Goal: Task Accomplishment & Management: Use online tool/utility

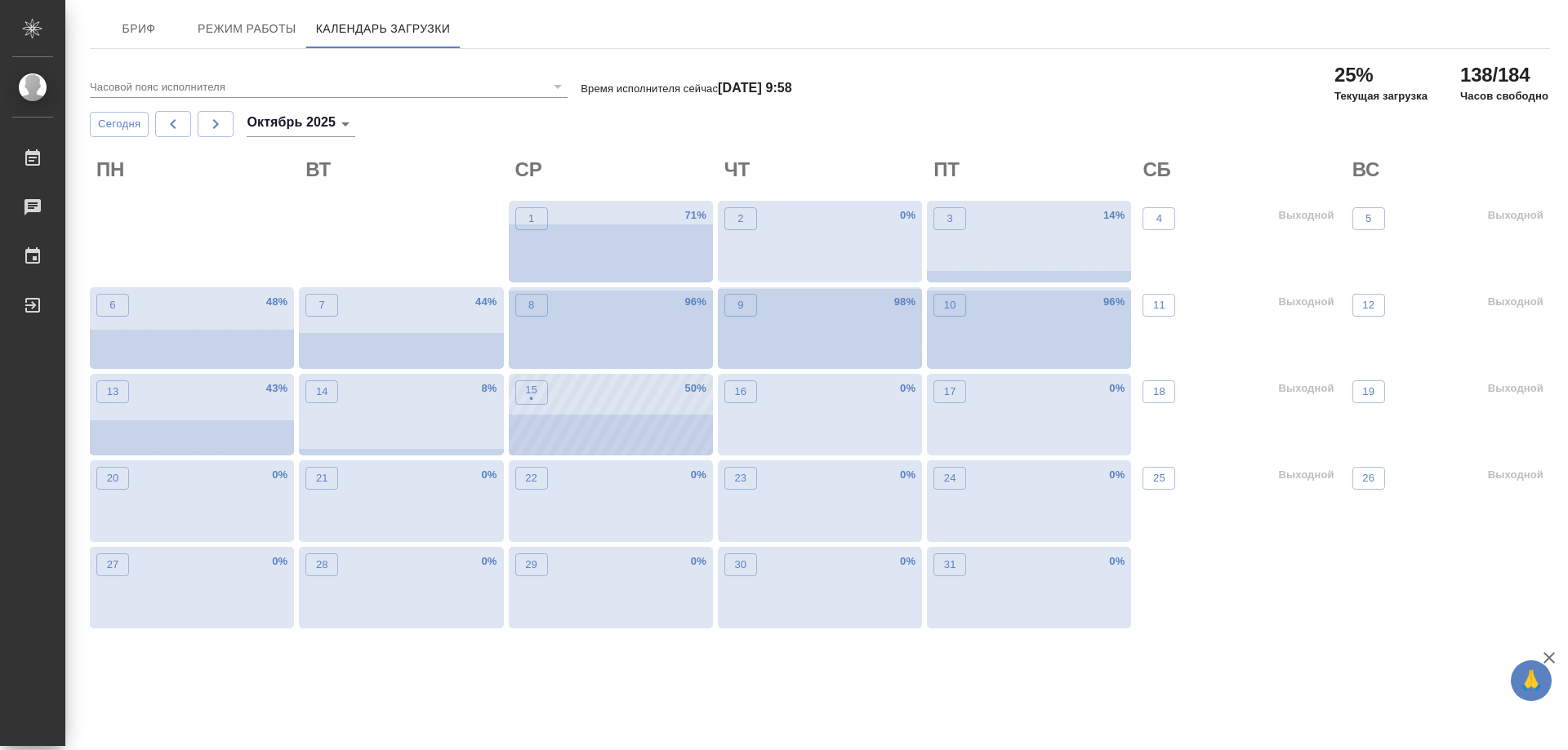
click at [648, 432] on div "15 • 50 %" at bounding box center [611, 415] width 204 height 81
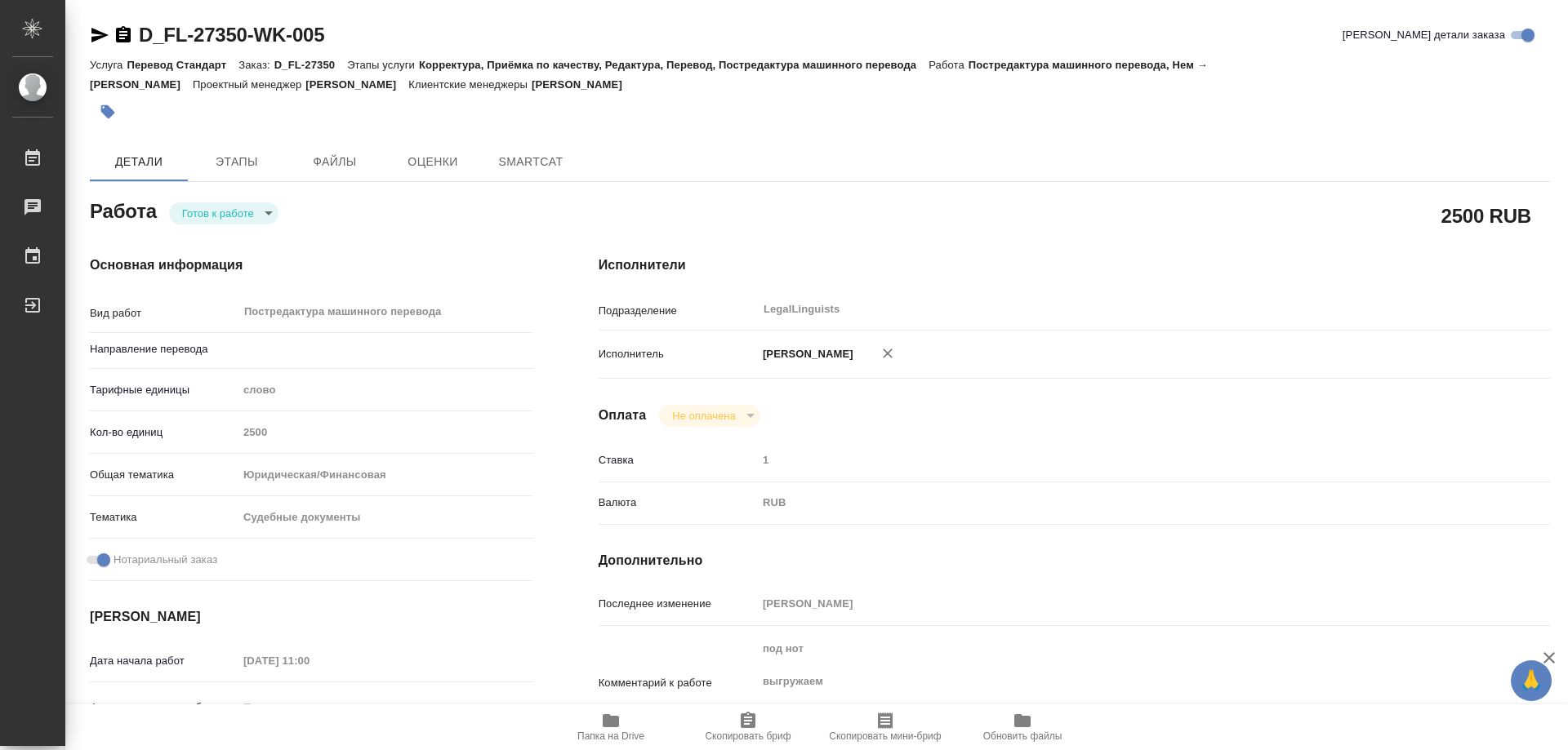
type textarea "x"
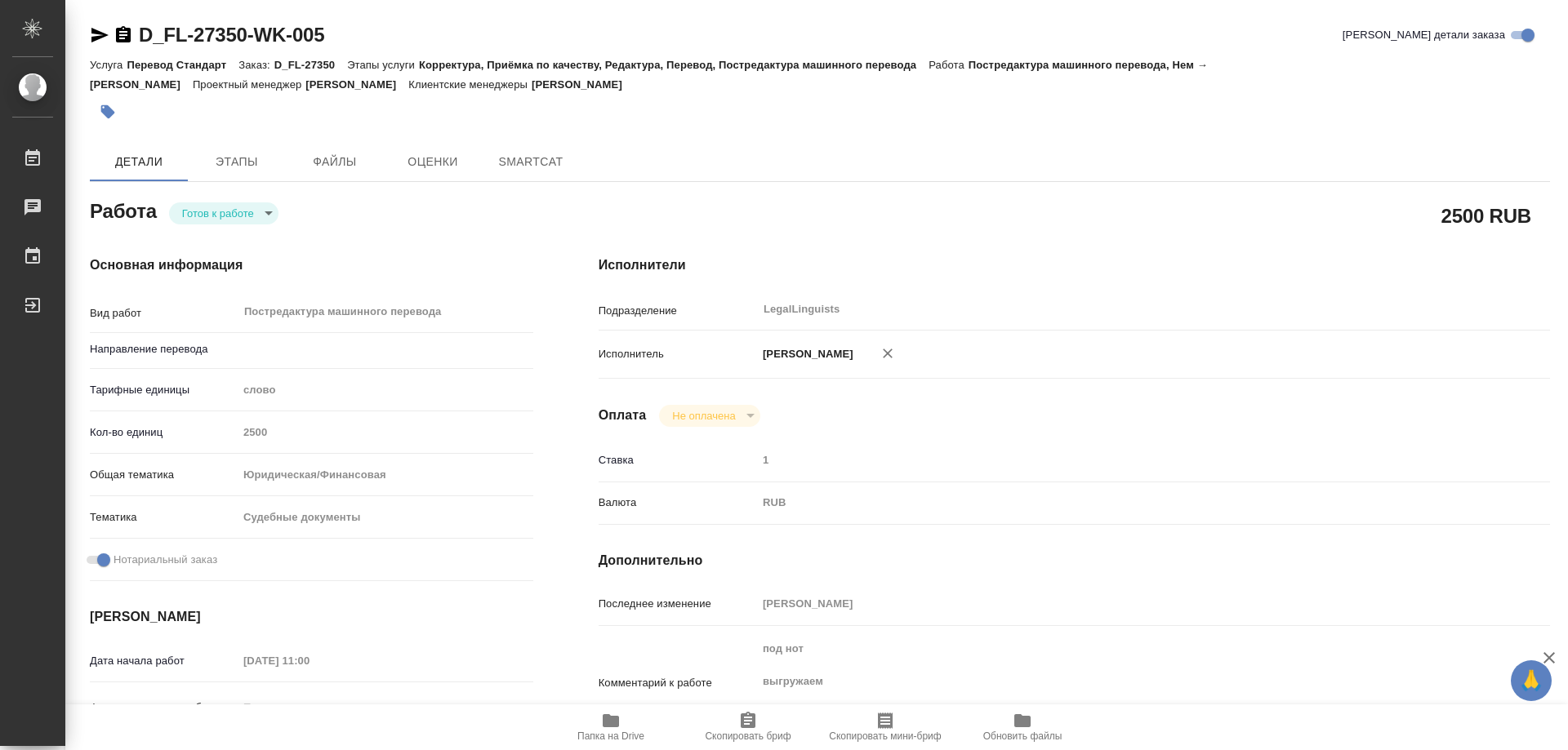
type textarea "x"
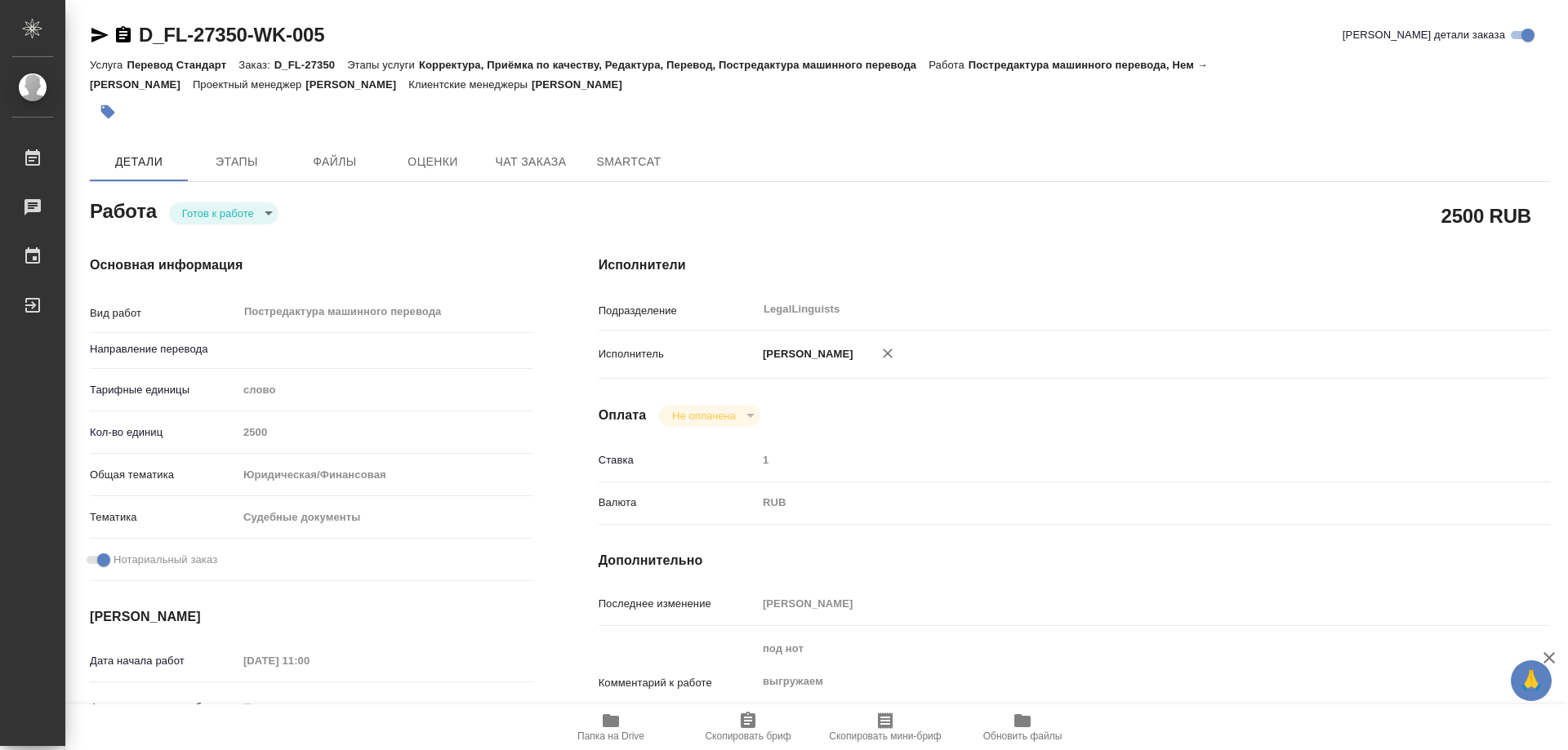
type textarea "x"
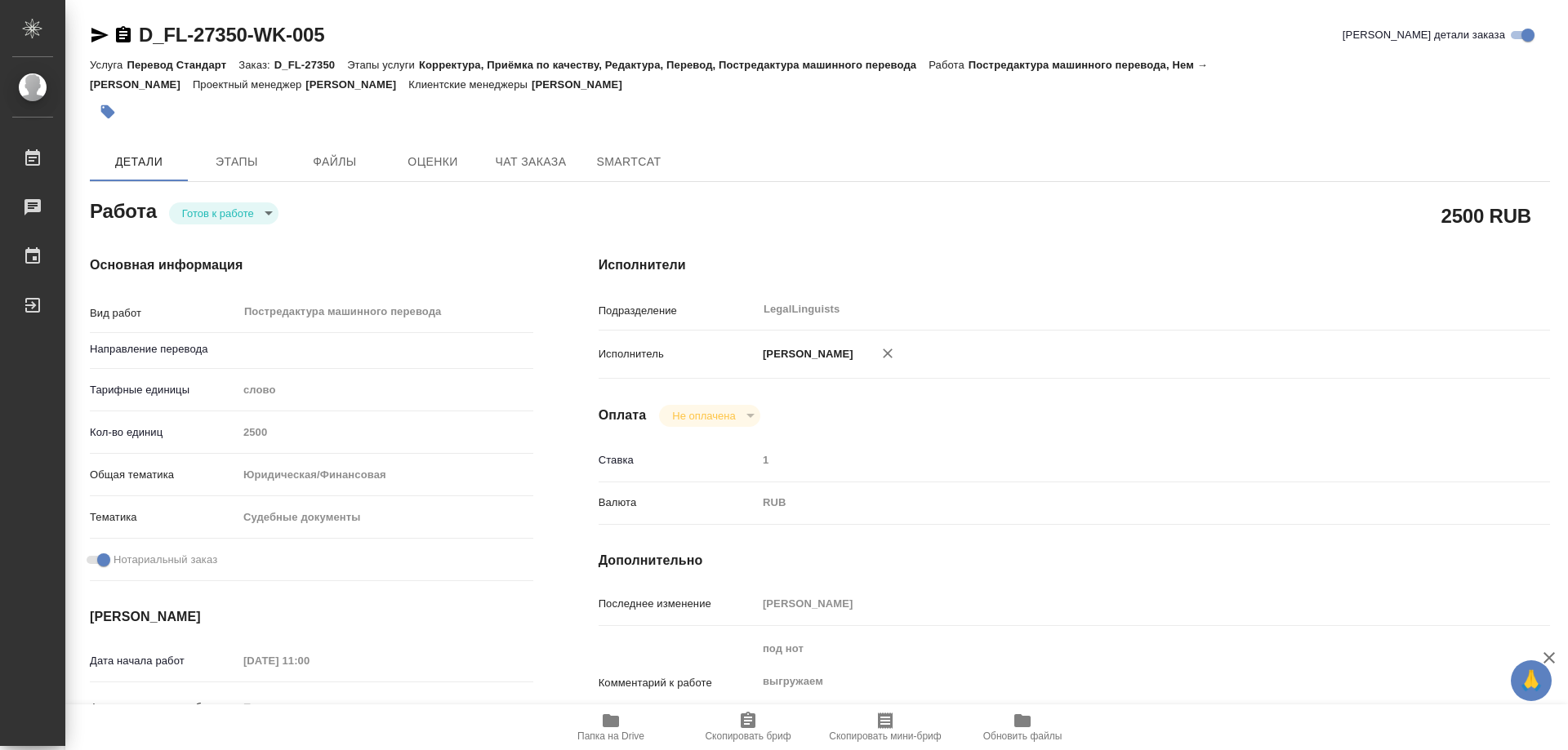
type textarea "x"
type input "нем-рус"
type textarea "x"
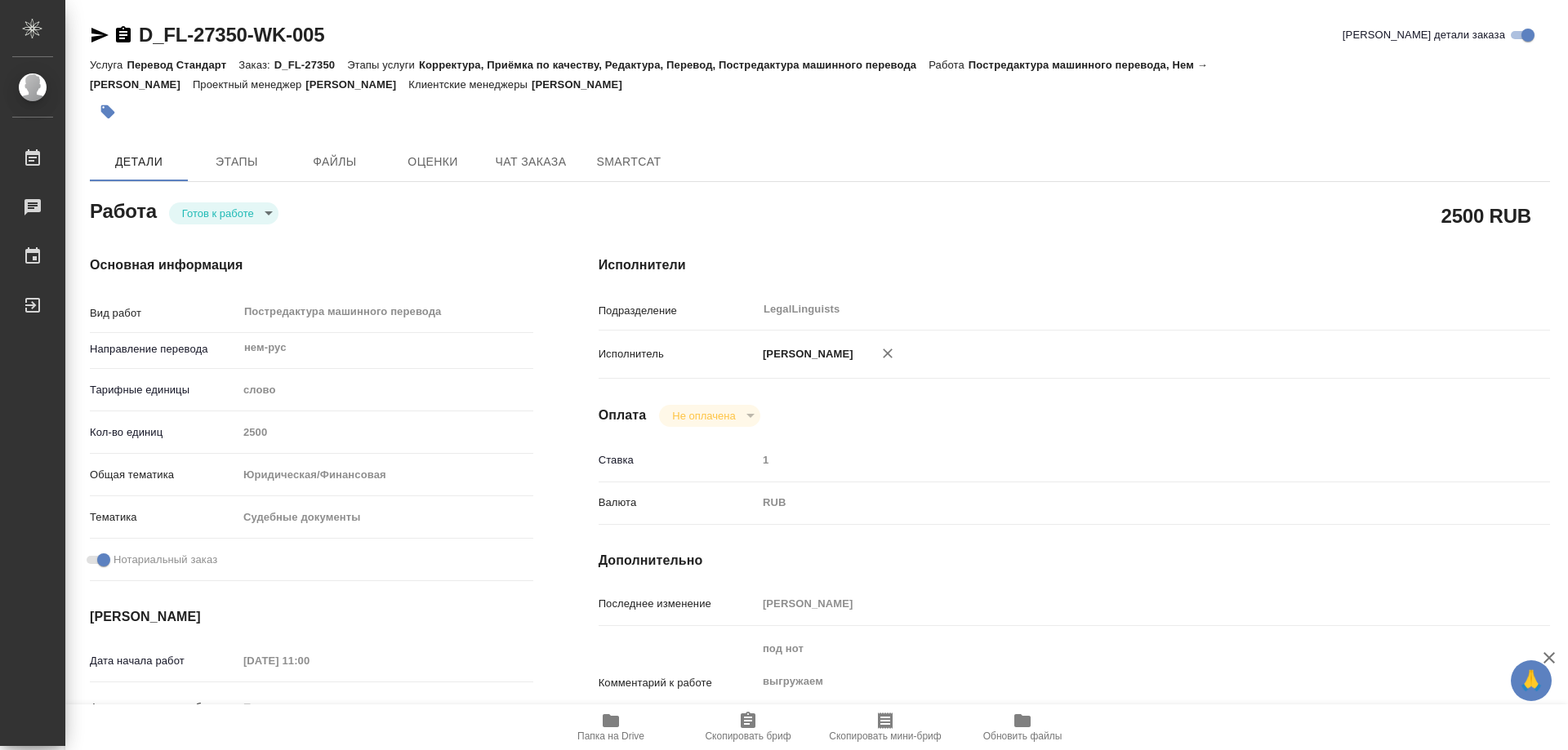
type textarea "x"
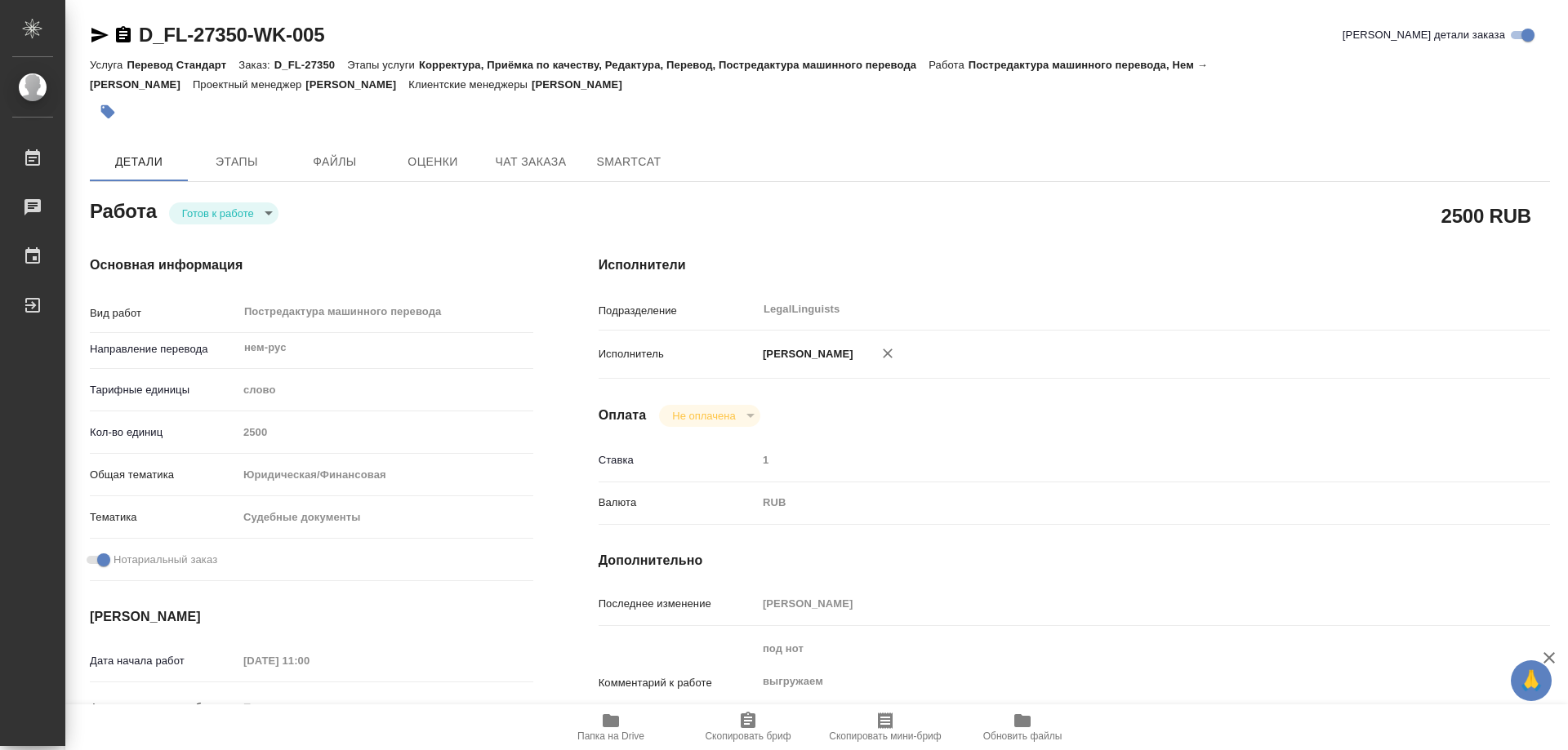
type textarea "x"
click at [266, 212] on body "🙏 .cls-1 fill:#fff; AWATERA Kozinets Larisa Работы Чаты График Выйти D_FL-27350…" at bounding box center [784, 375] width 1568 height 750
type textarea "x"
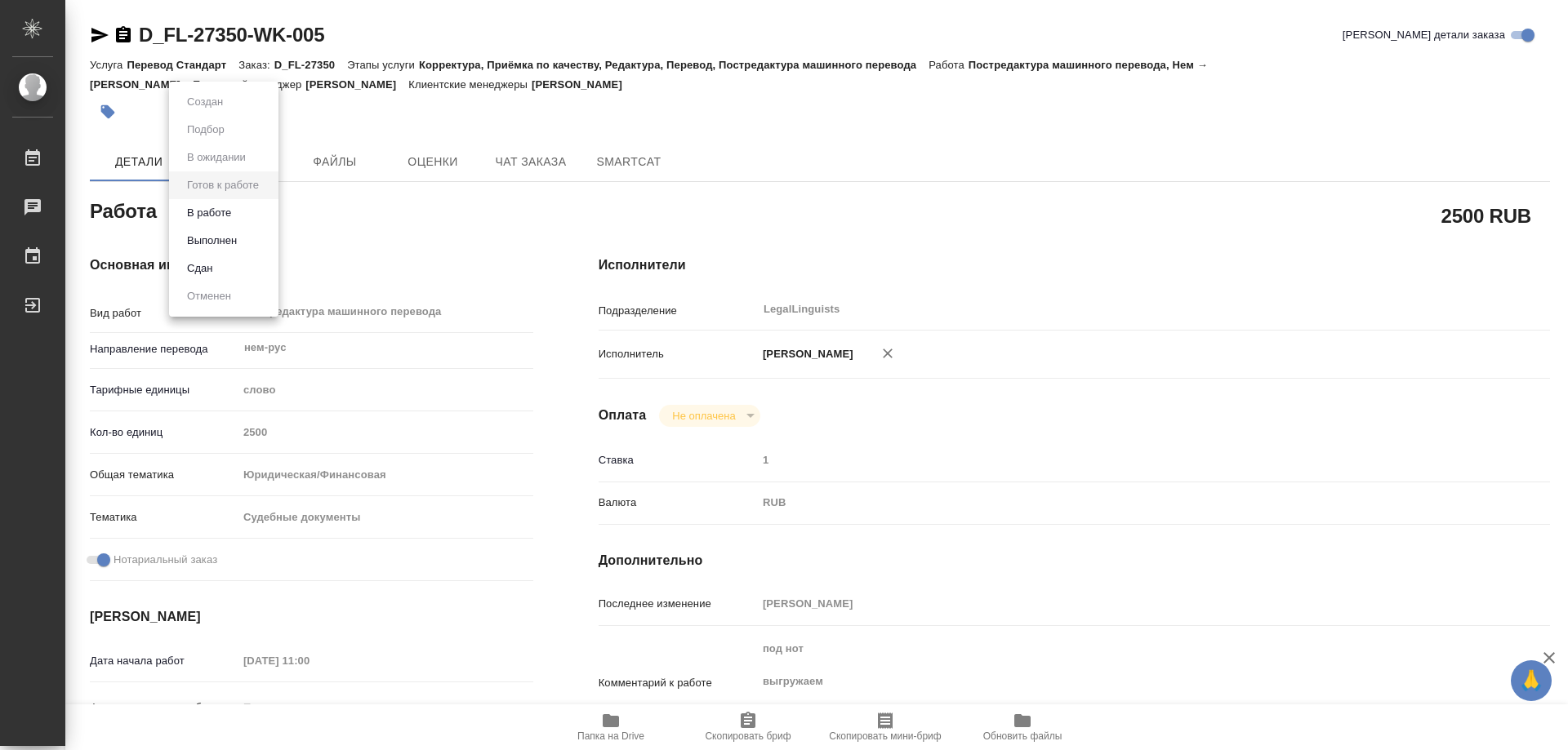
type textarea "x"
click at [210, 215] on button "В работе" at bounding box center [209, 213] width 53 height 18
type textarea "x"
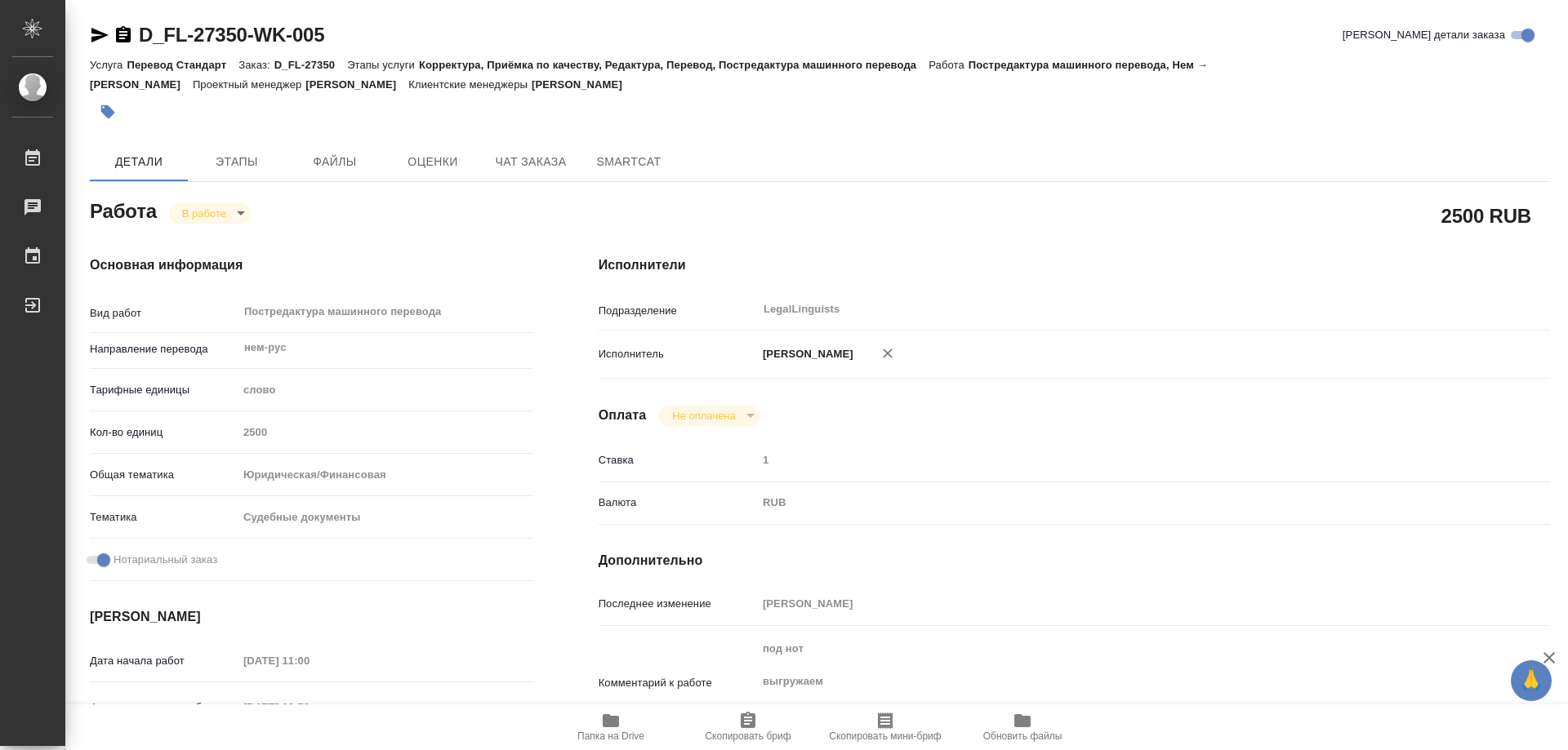
type textarea "x"
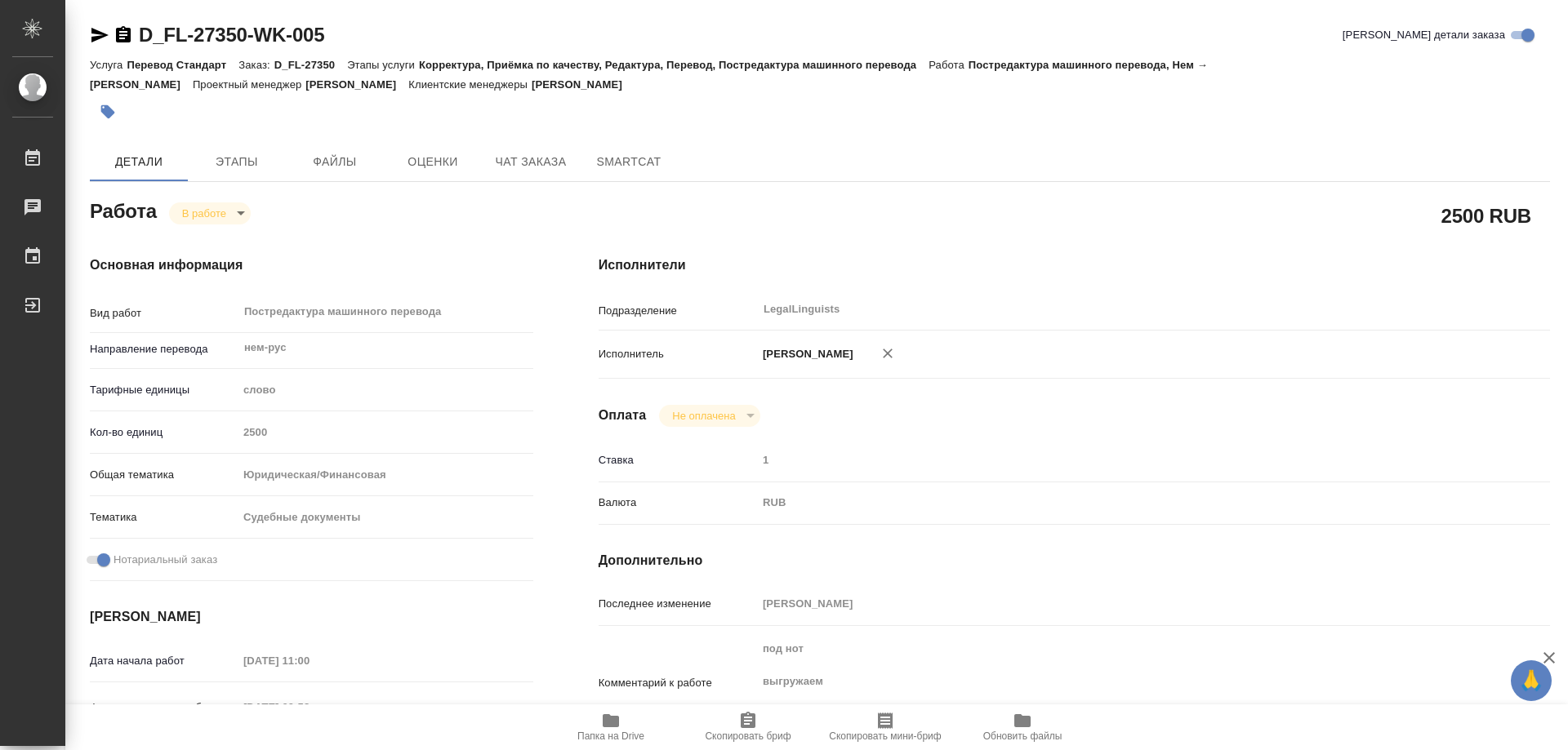
type textarea "x"
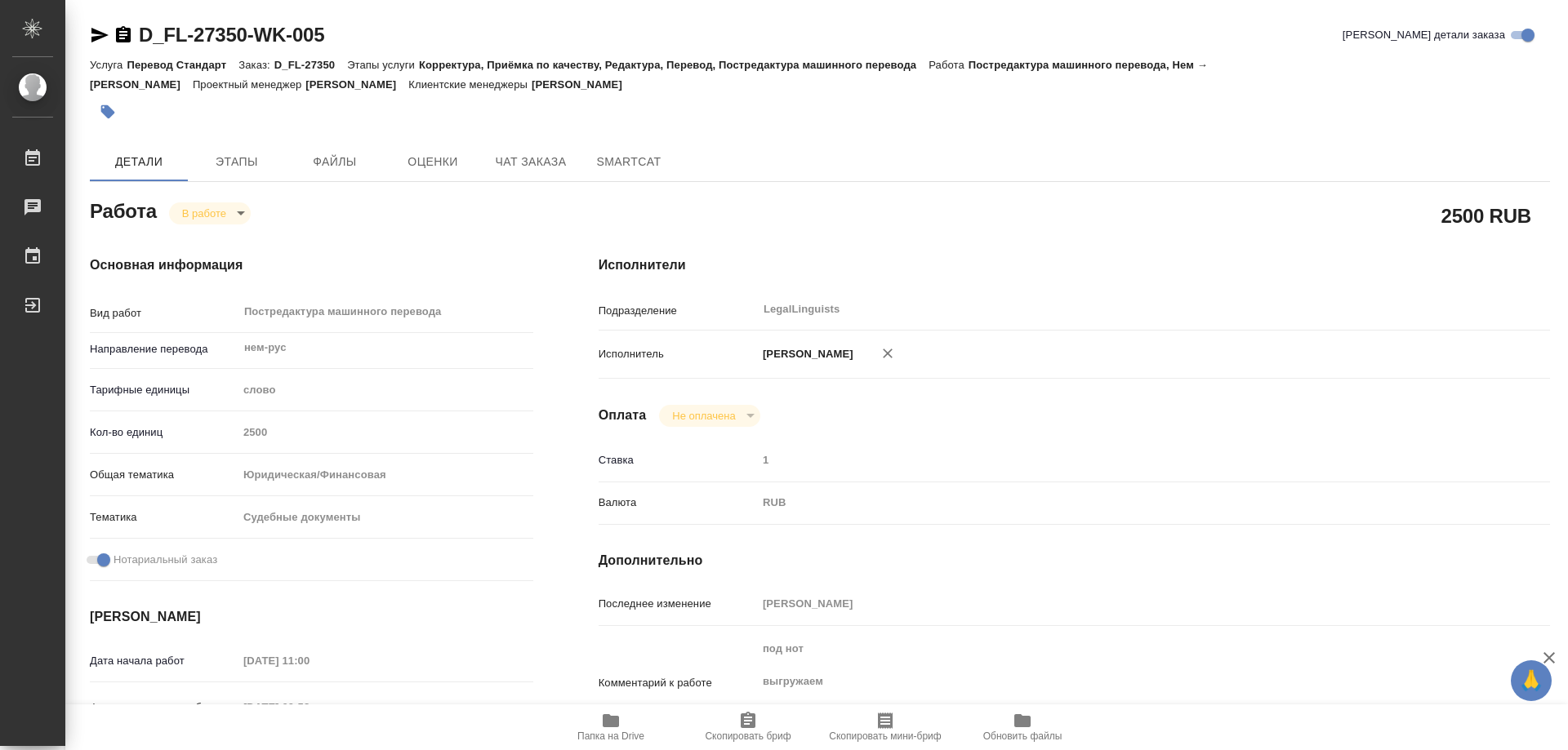
type textarea "x"
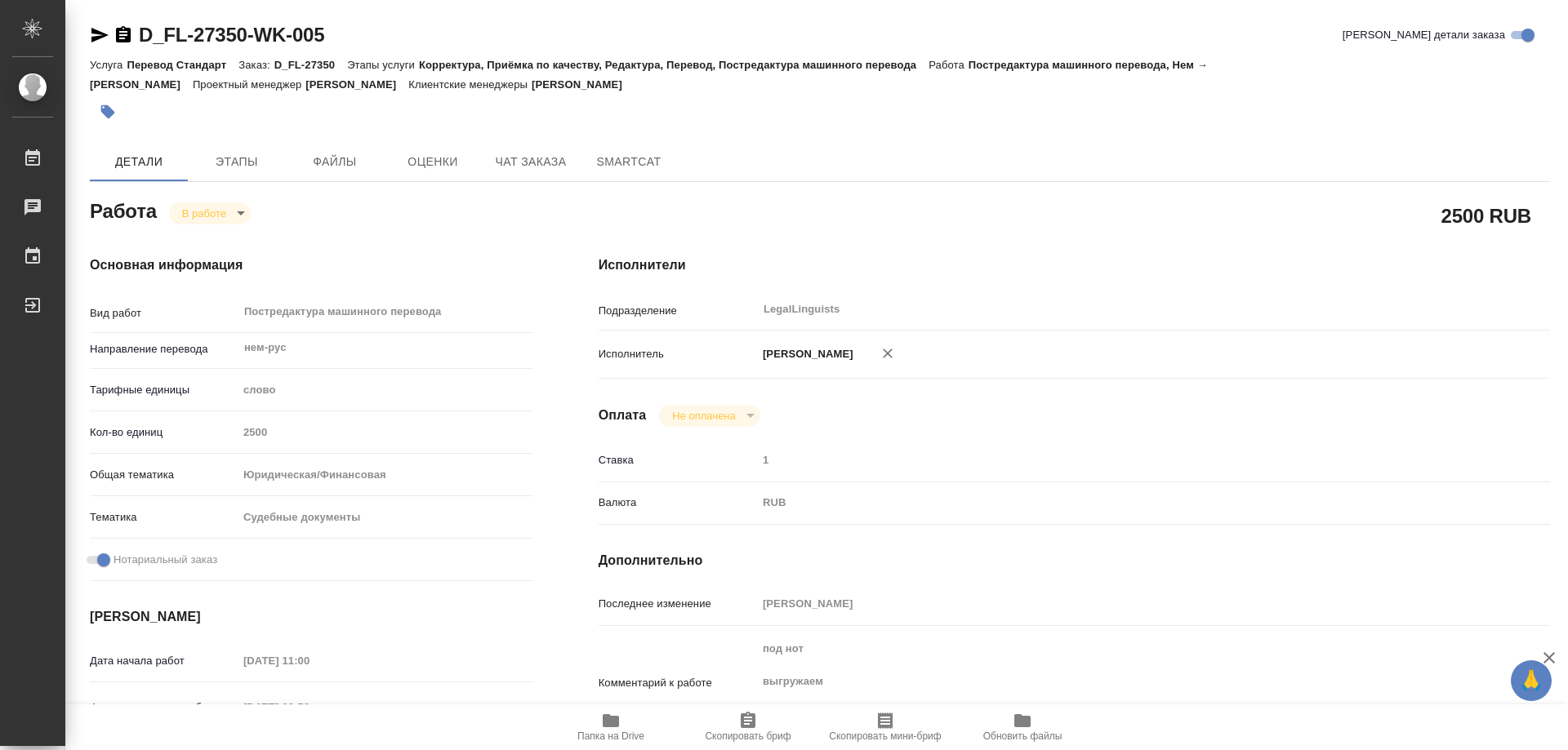
type textarea "x"
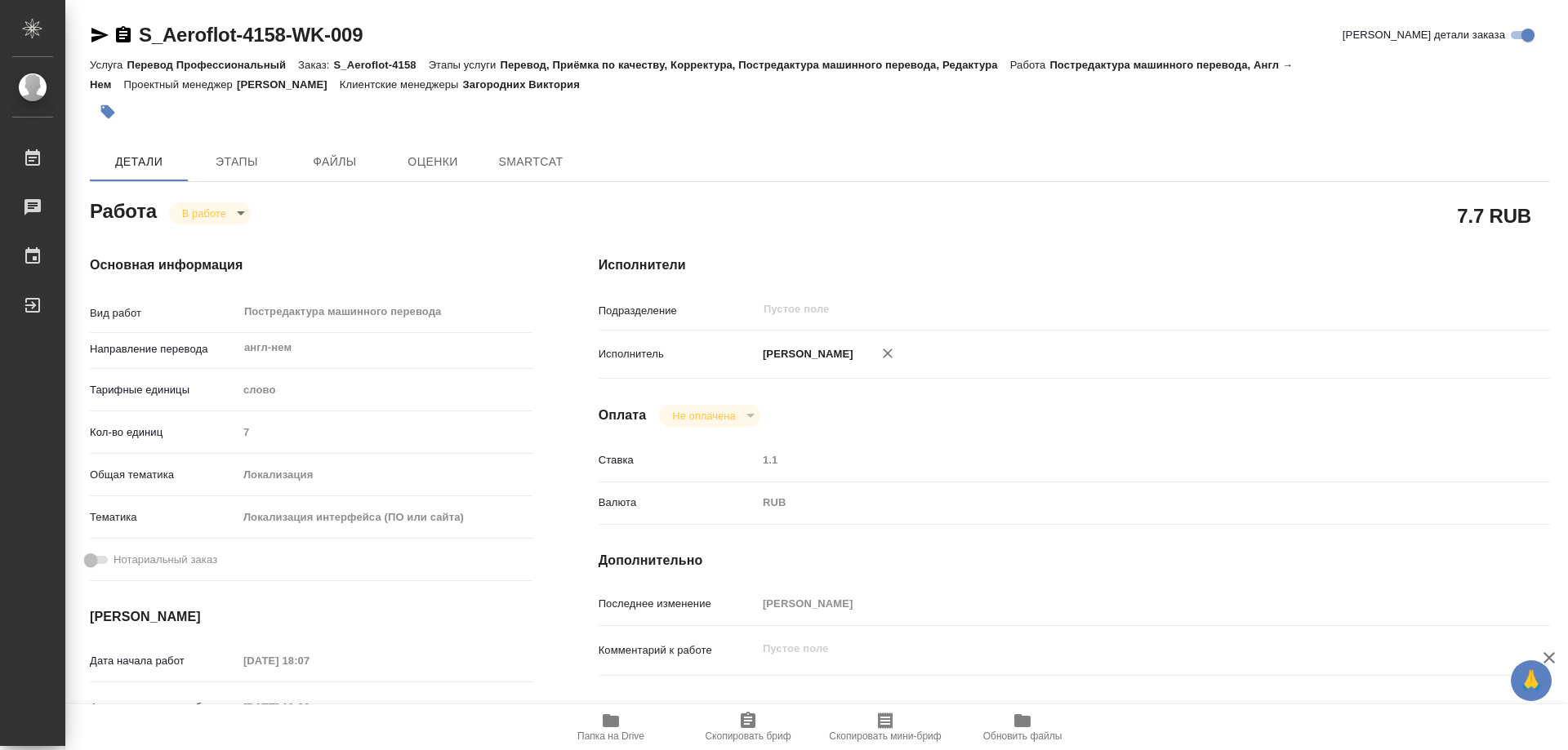
type textarea "x"
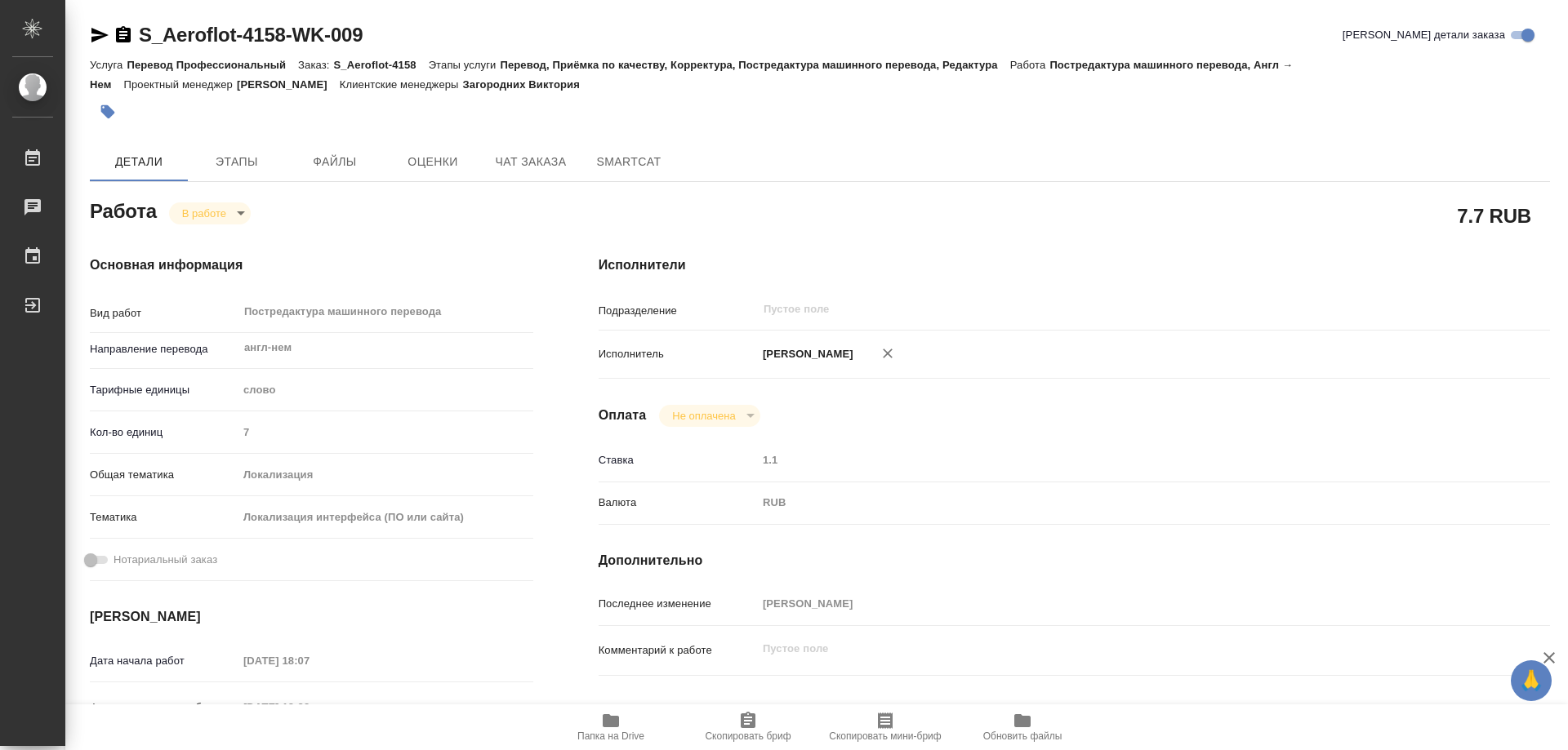
type textarea "x"
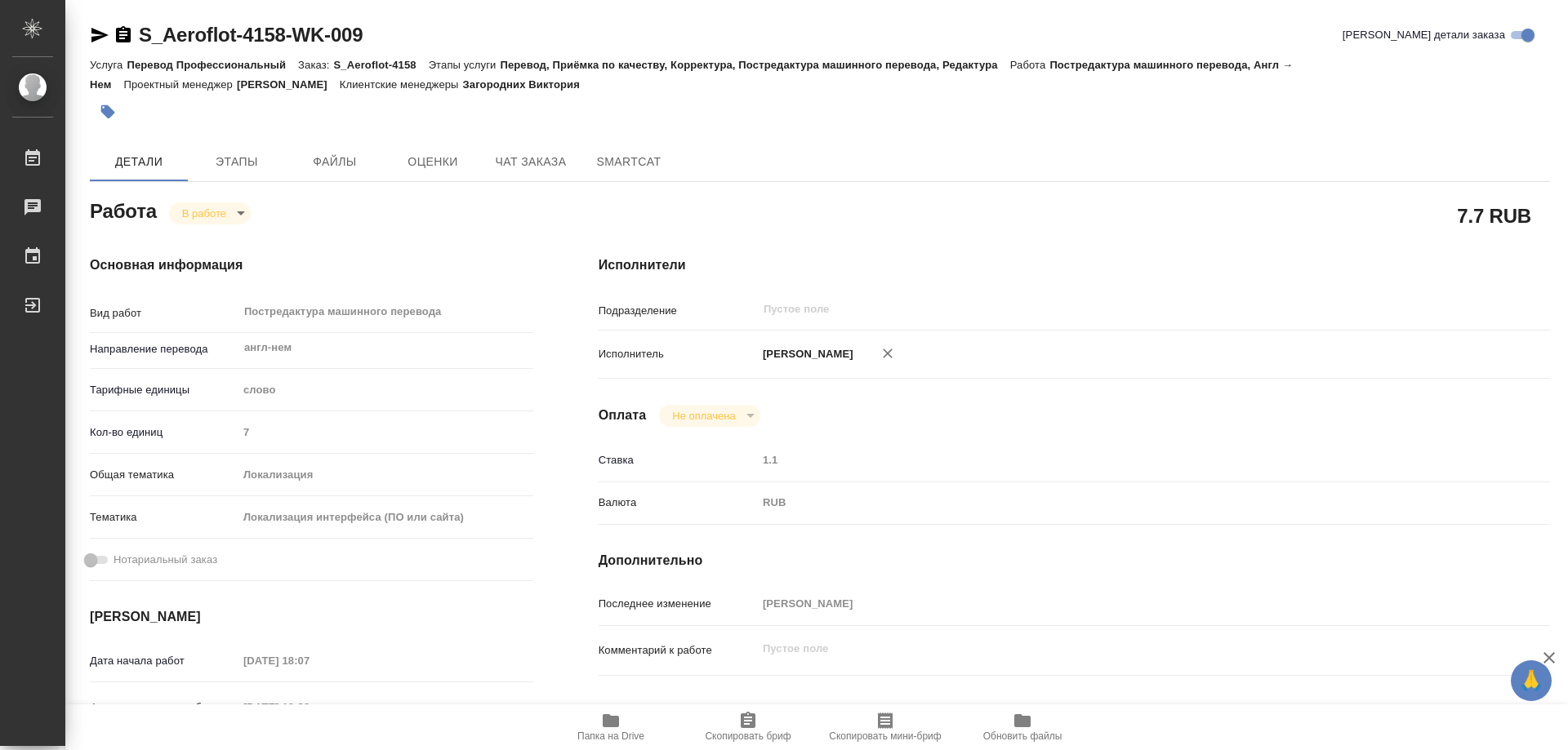
type textarea "x"
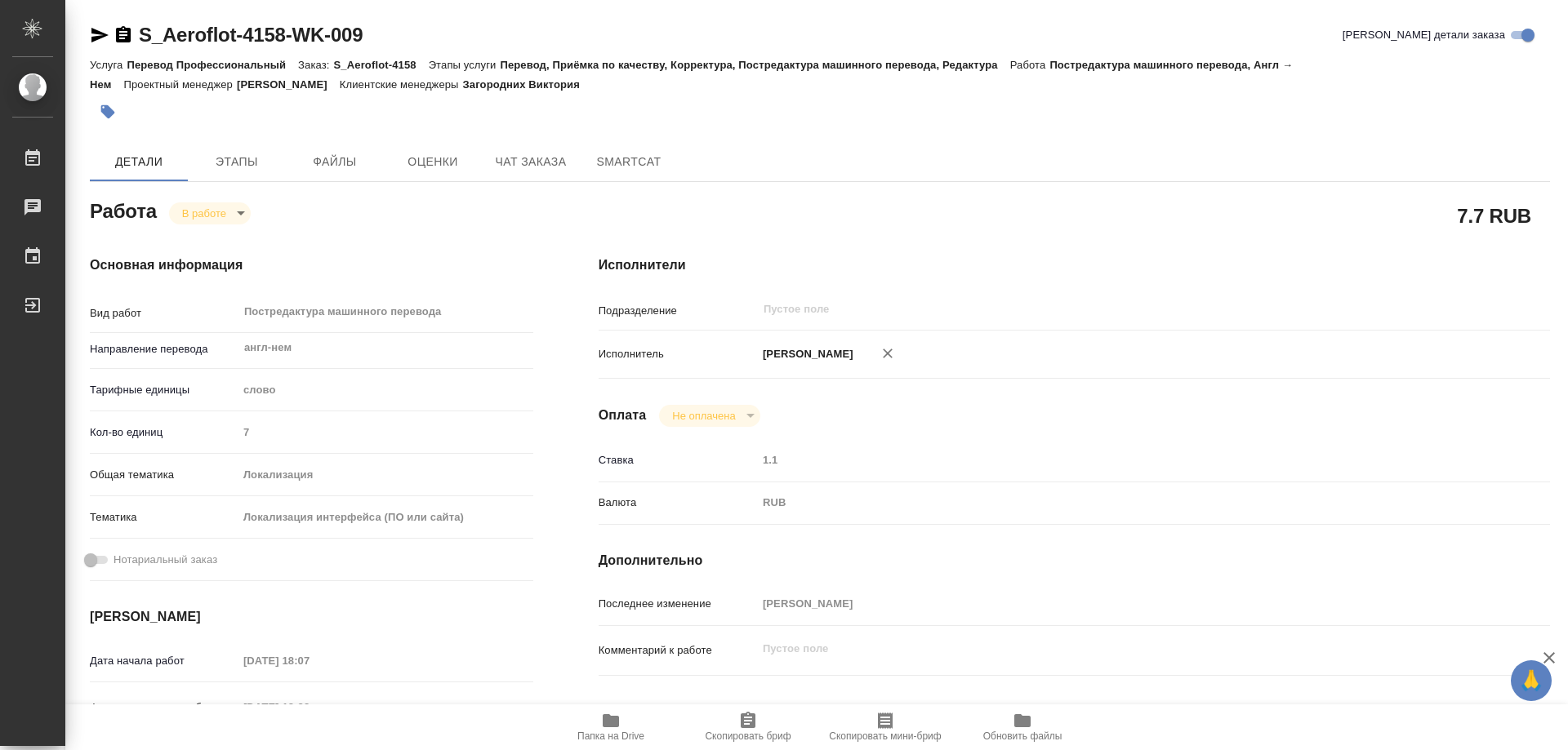
type textarea "x"
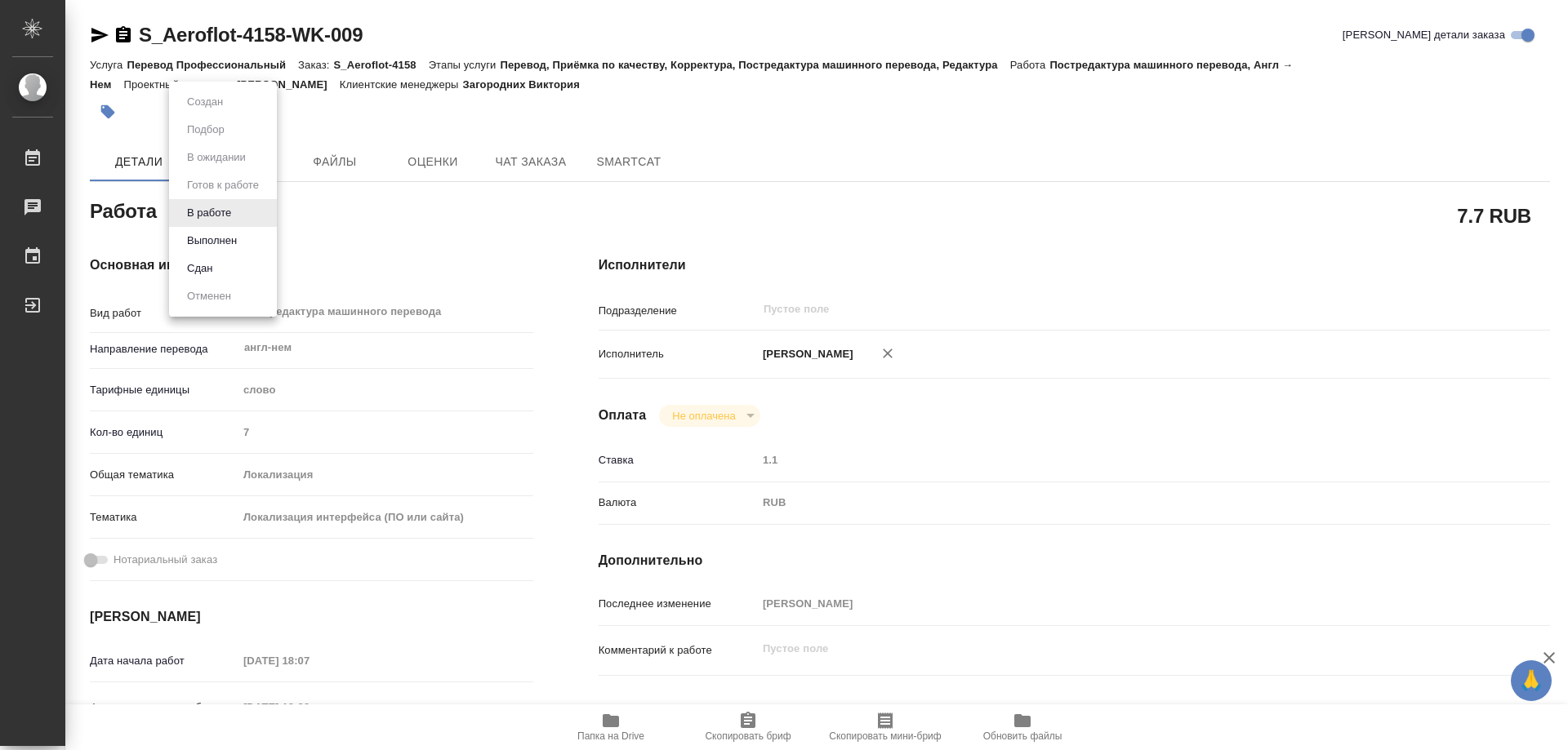
click at [241, 206] on body "🙏 .cls-1 fill:#fff; AWATERA Kozinets [PERSON_NAME] 0 Чаты График Выйти S_Aerofl…" at bounding box center [784, 375] width 1568 height 750
click at [208, 268] on button "Сдан" at bounding box center [199, 268] width 35 height 18
type textarea "x"
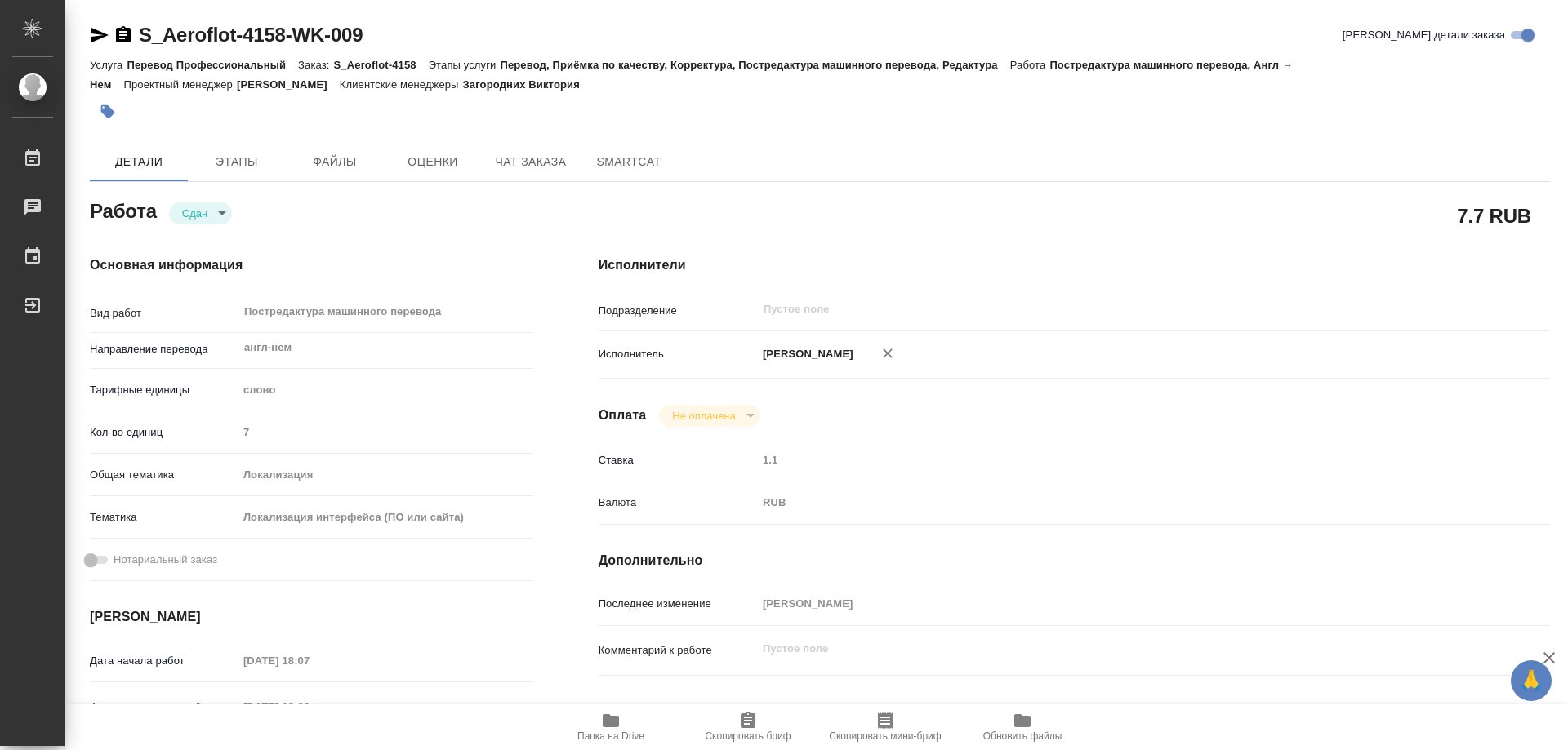
type textarea "x"
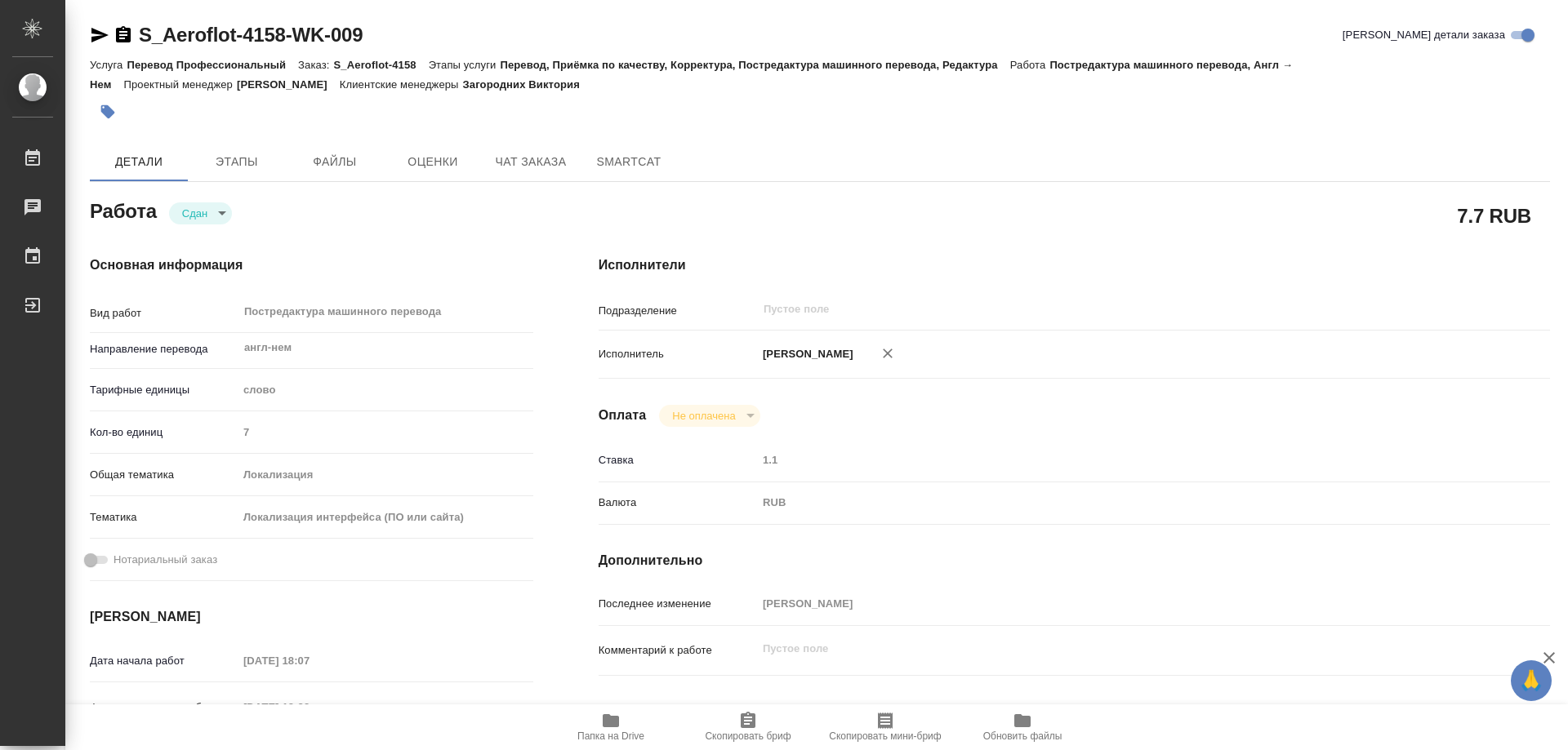
type textarea "x"
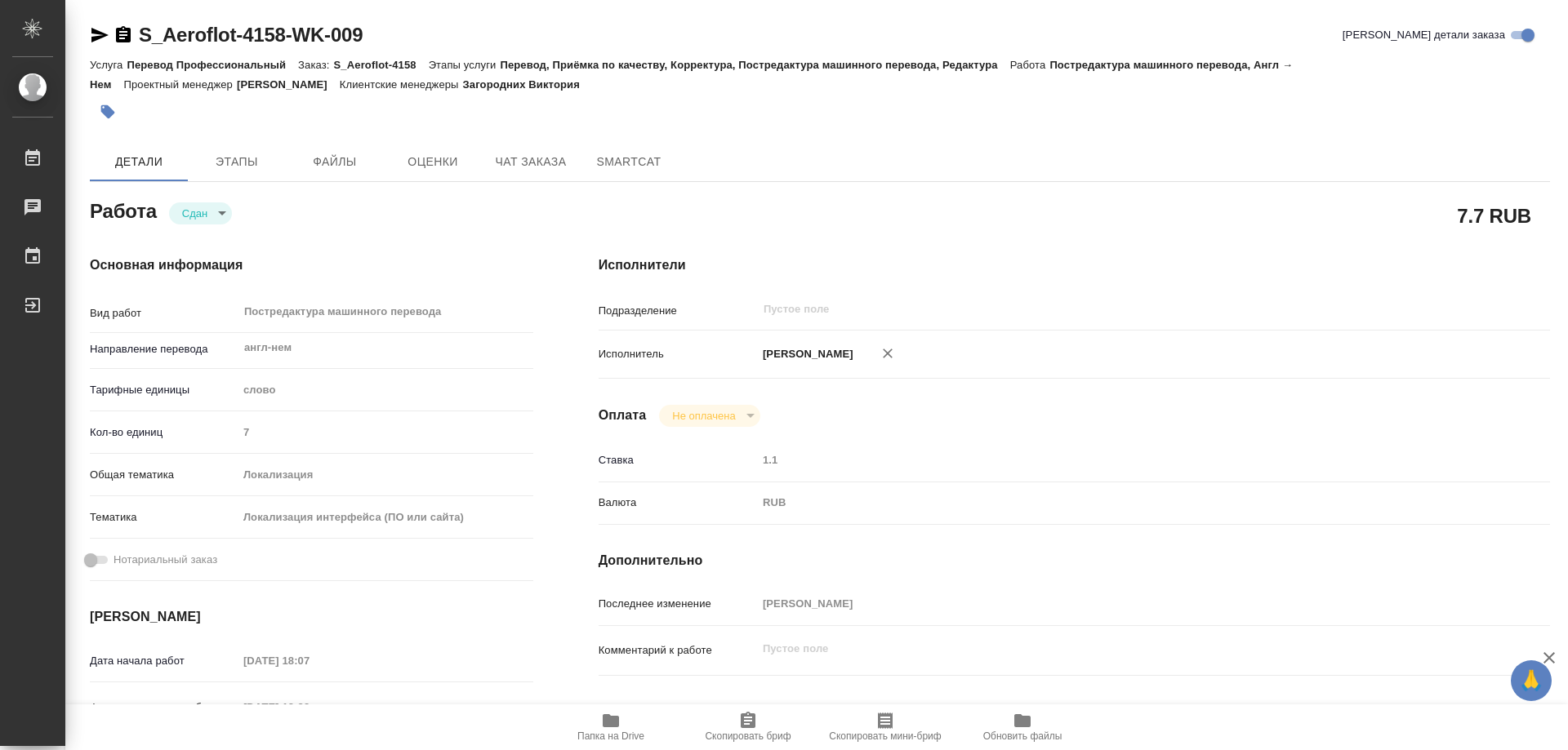
type textarea "x"
click at [119, 38] on icon "button" at bounding box center [123, 34] width 15 height 16
